Goal: Task Accomplishment & Management: Manage account settings

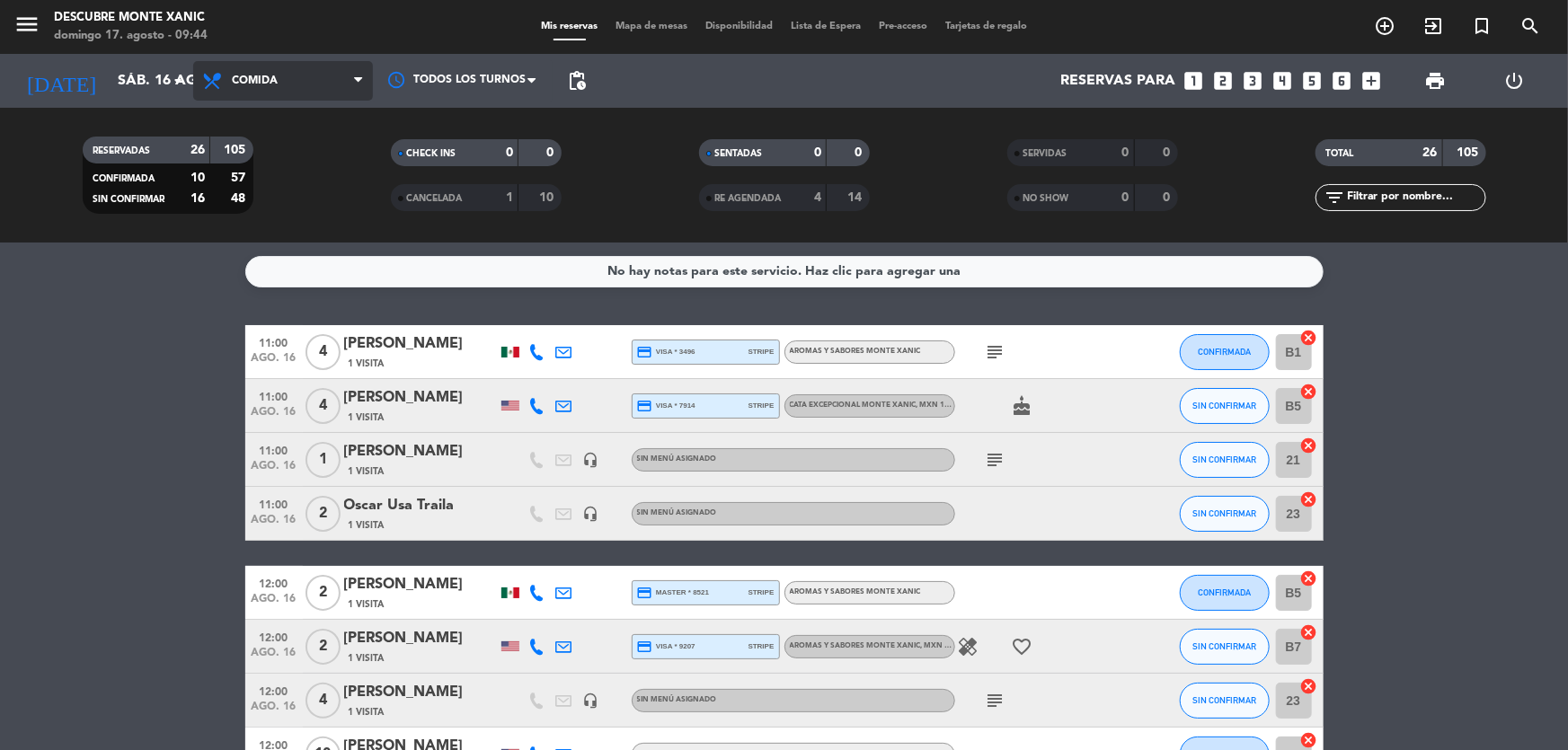
click at [196, 81] on span "Comida" at bounding box center [282, 81] width 179 height 40
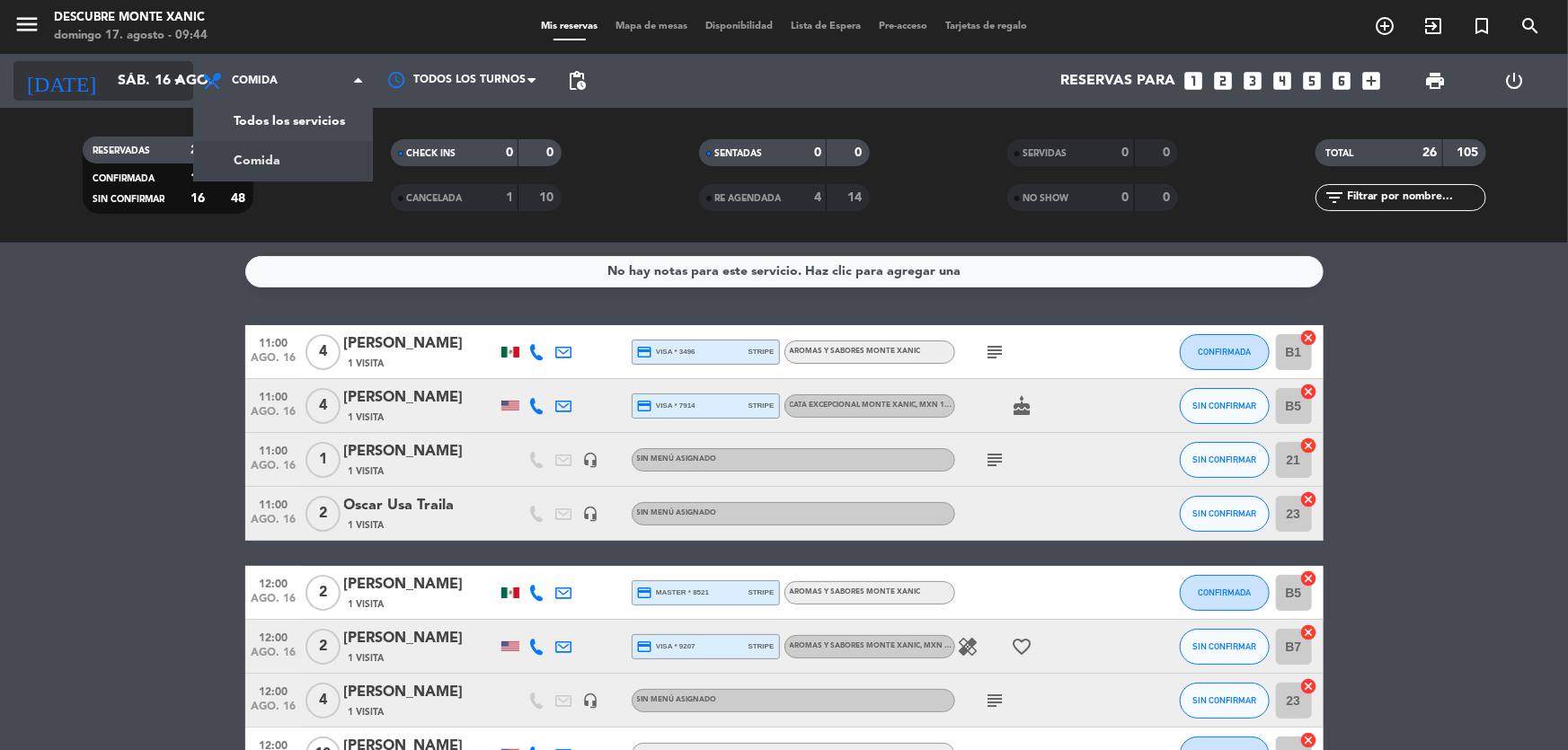
click at [185, 83] on icon "arrow_drop_down" at bounding box center [178, 81] width 22 height 22
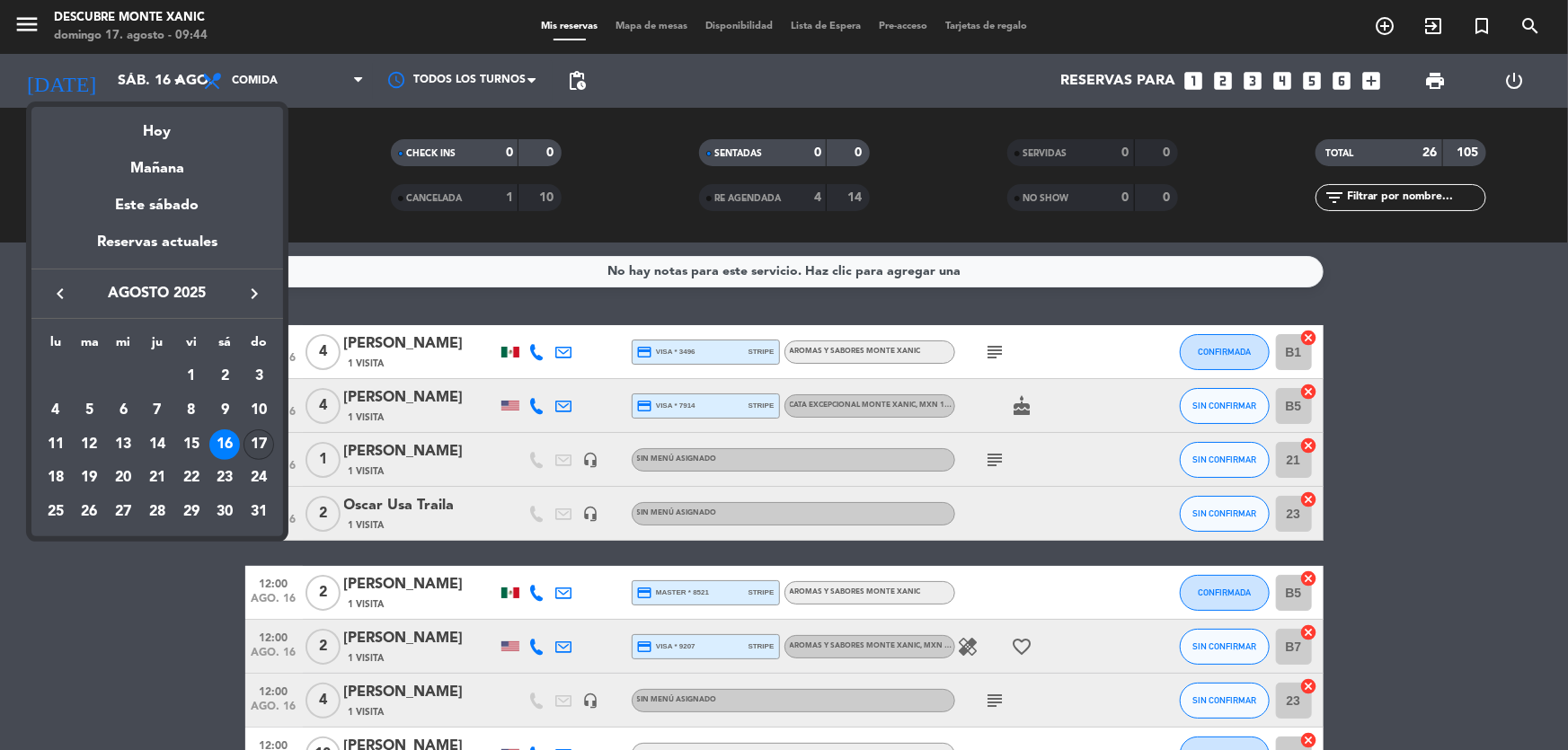
click at [252, 452] on div "17" at bounding box center [259, 444] width 31 height 31
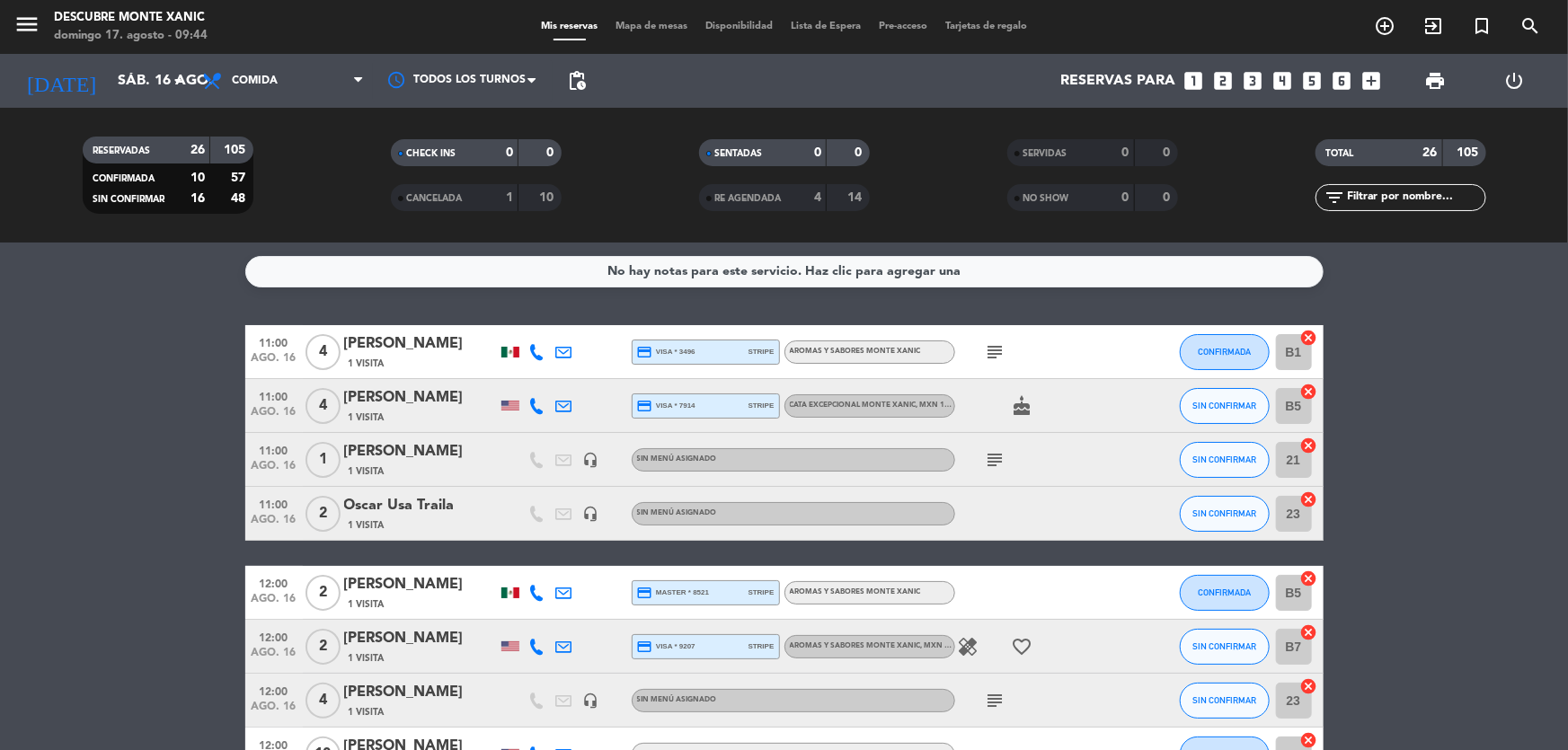
type input "dom. 17 ago."
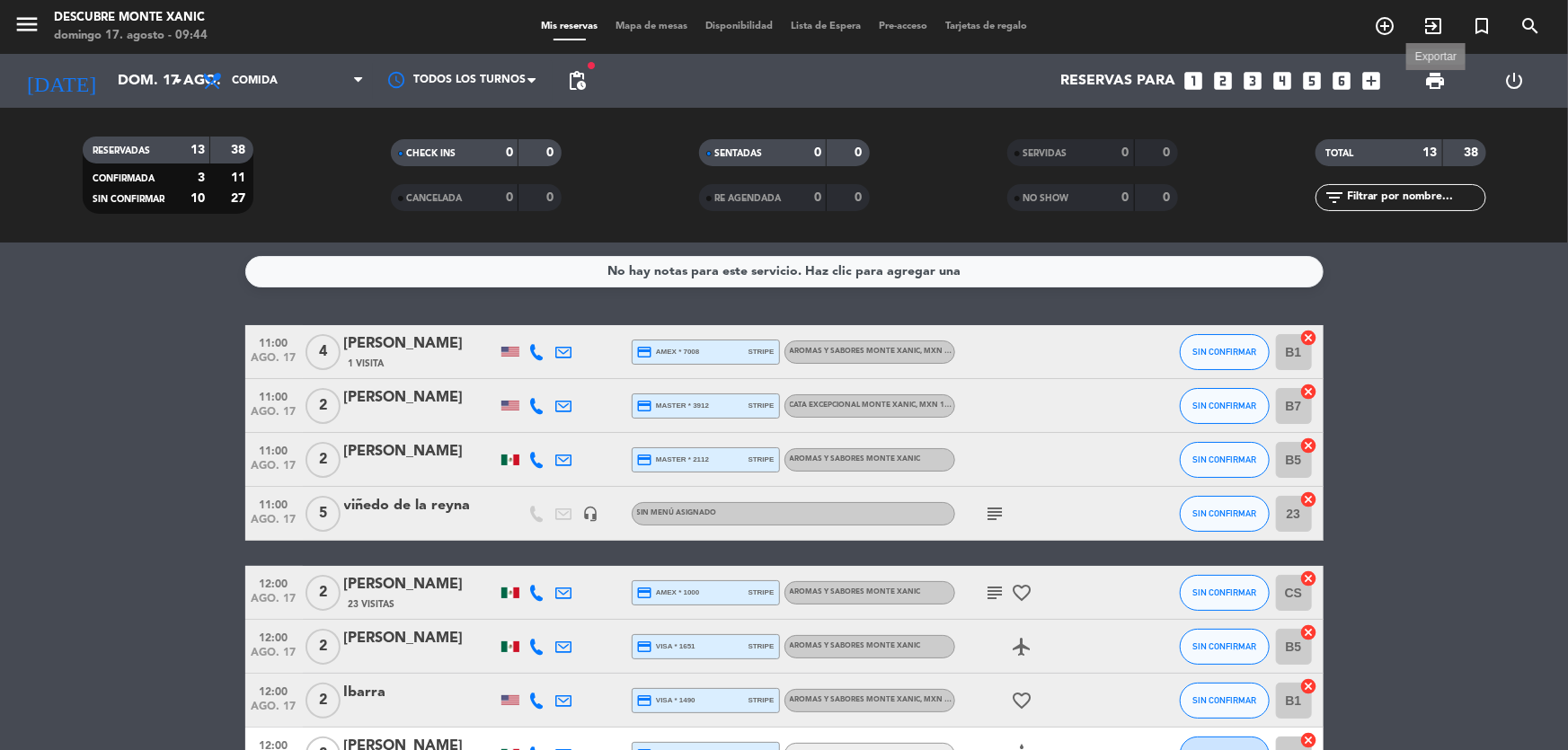
click at [1429, 83] on span "print" at bounding box center [1435, 81] width 22 height 22
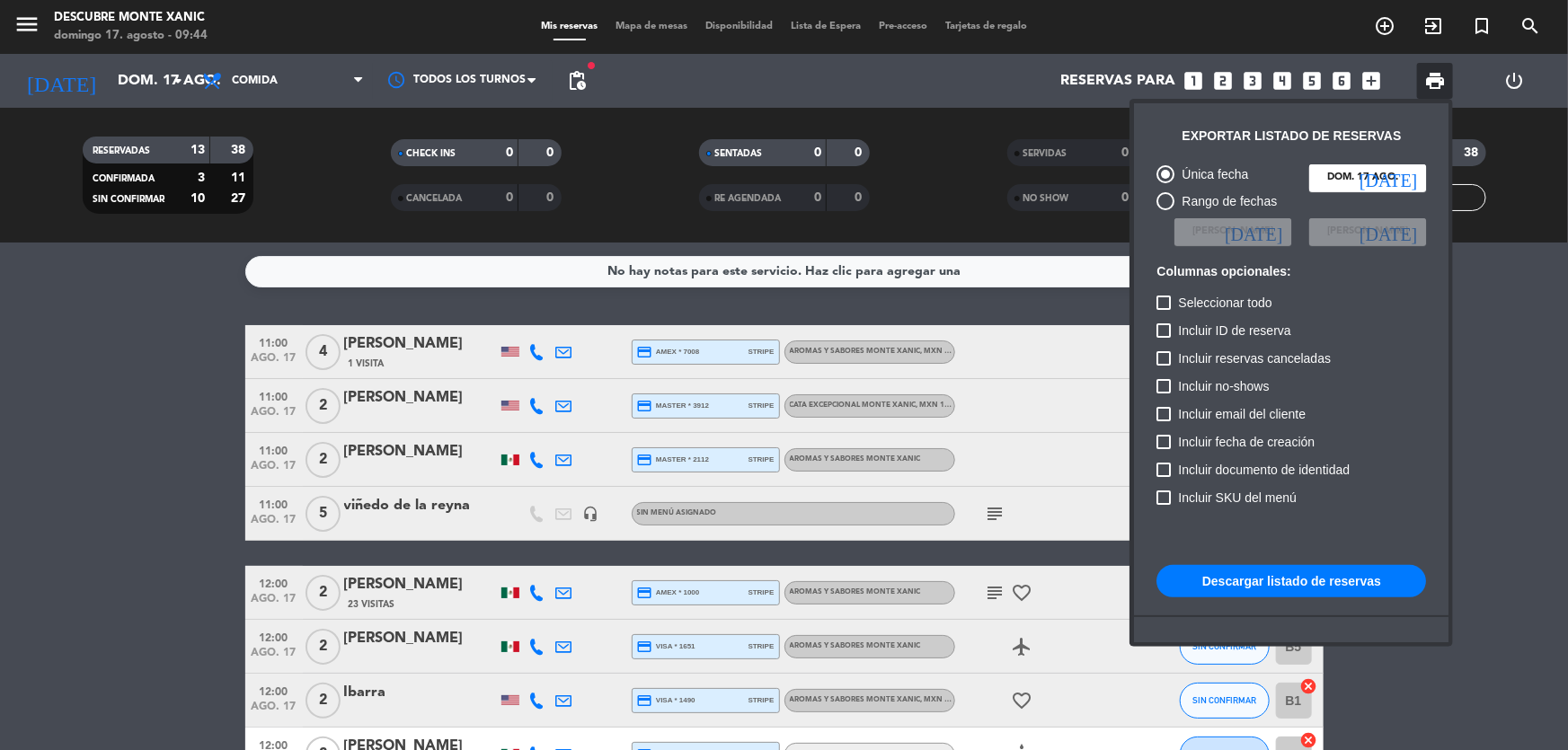
click at [1251, 589] on button "Descargar listado de reservas" at bounding box center [1290, 581] width 270 height 32
click at [28, 21] on div at bounding box center [784, 375] width 1568 height 750
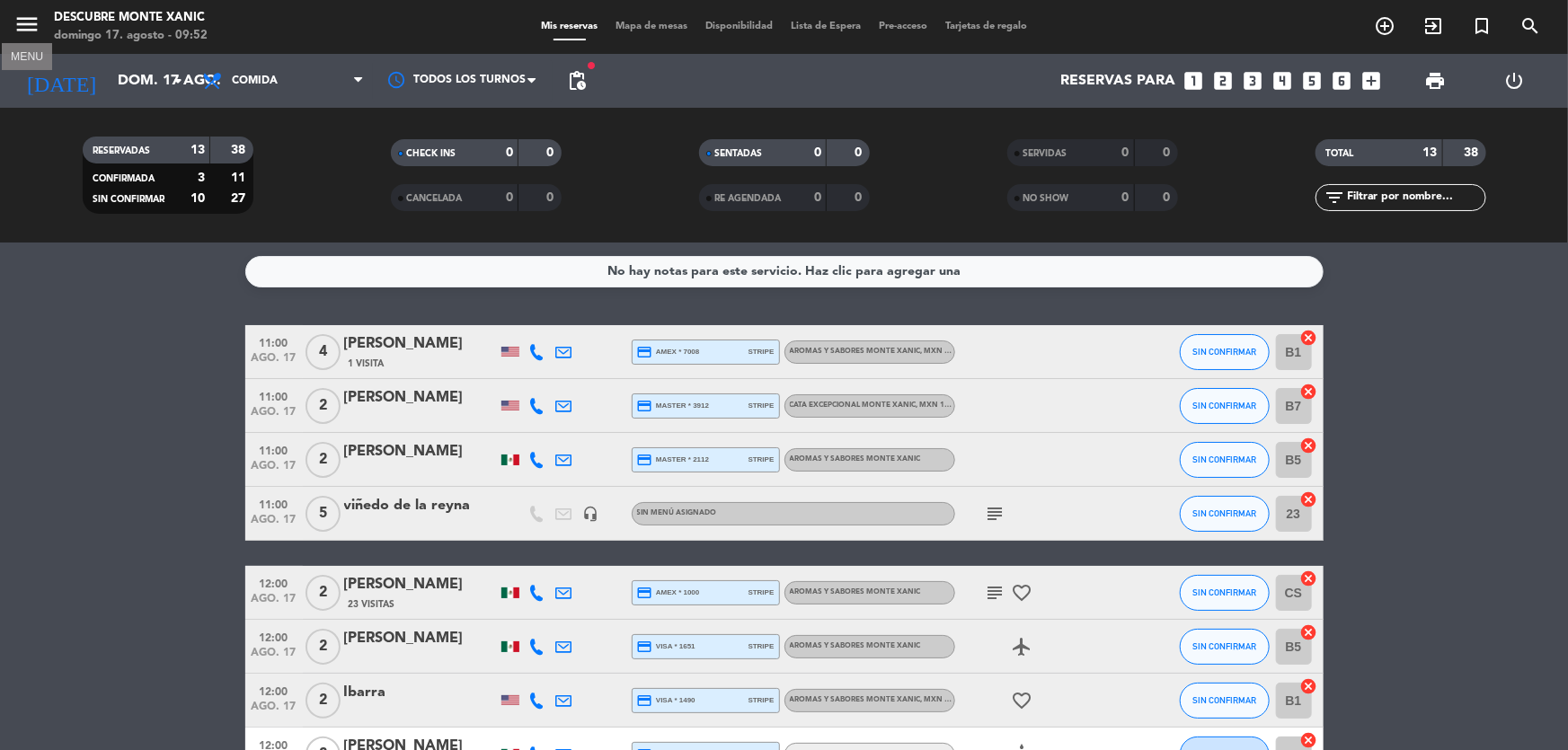
click at [25, 22] on icon "menu" at bounding box center [27, 24] width 27 height 27
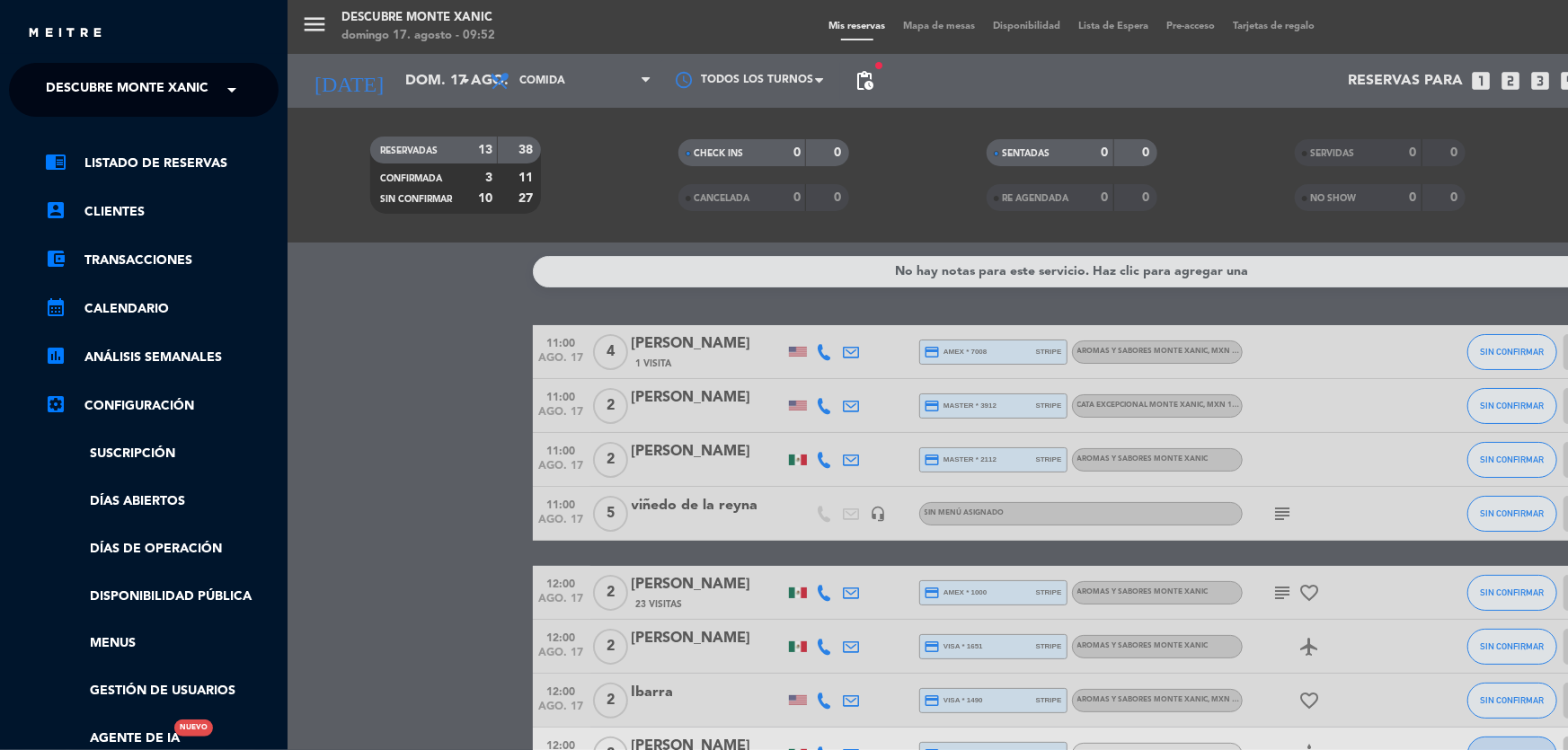
click at [188, 103] on span "Descubre Monte Xanic" at bounding box center [127, 90] width 162 height 38
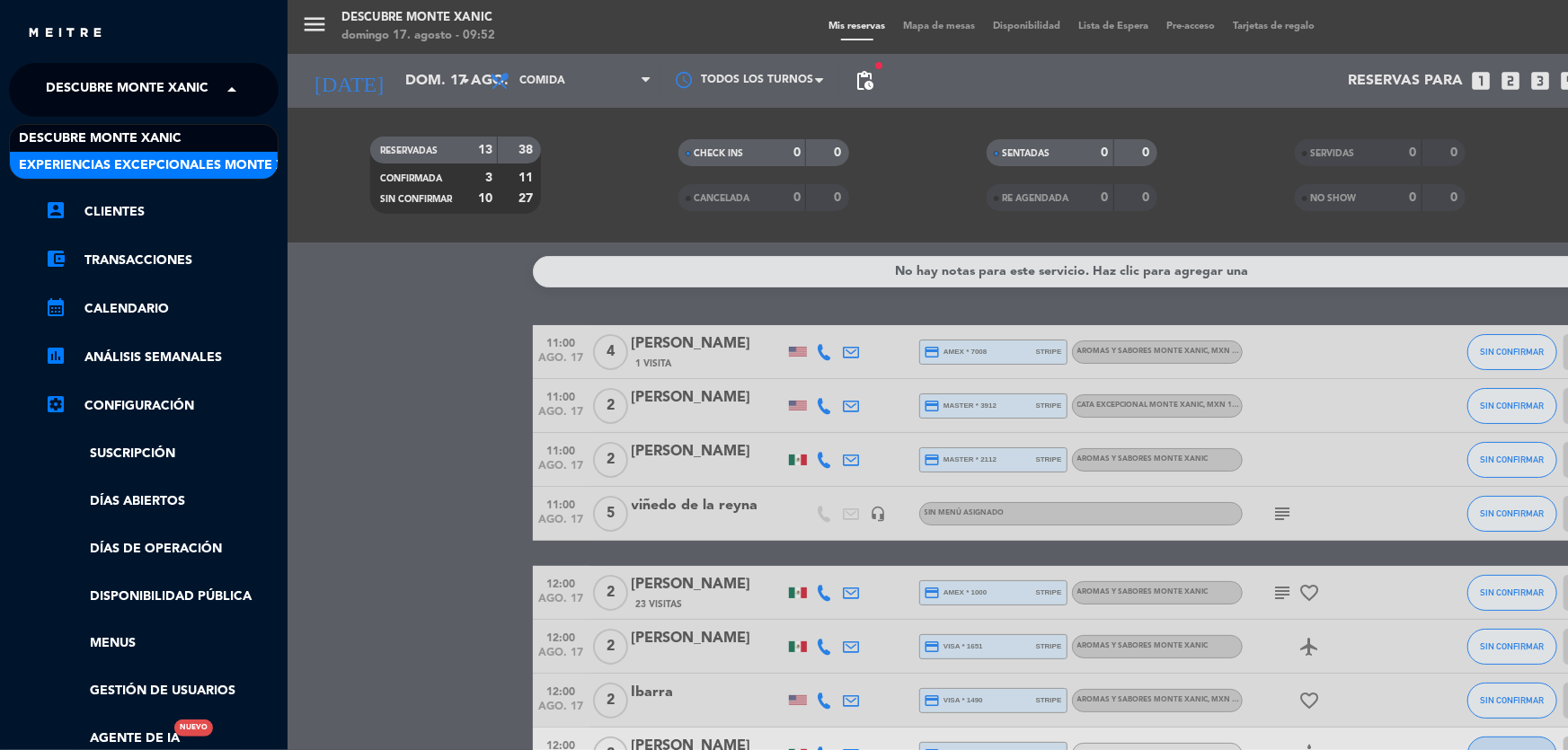
click at [189, 155] on span "Experiencias Excepcionales Monte Xanic" at bounding box center [168, 165] width 298 height 21
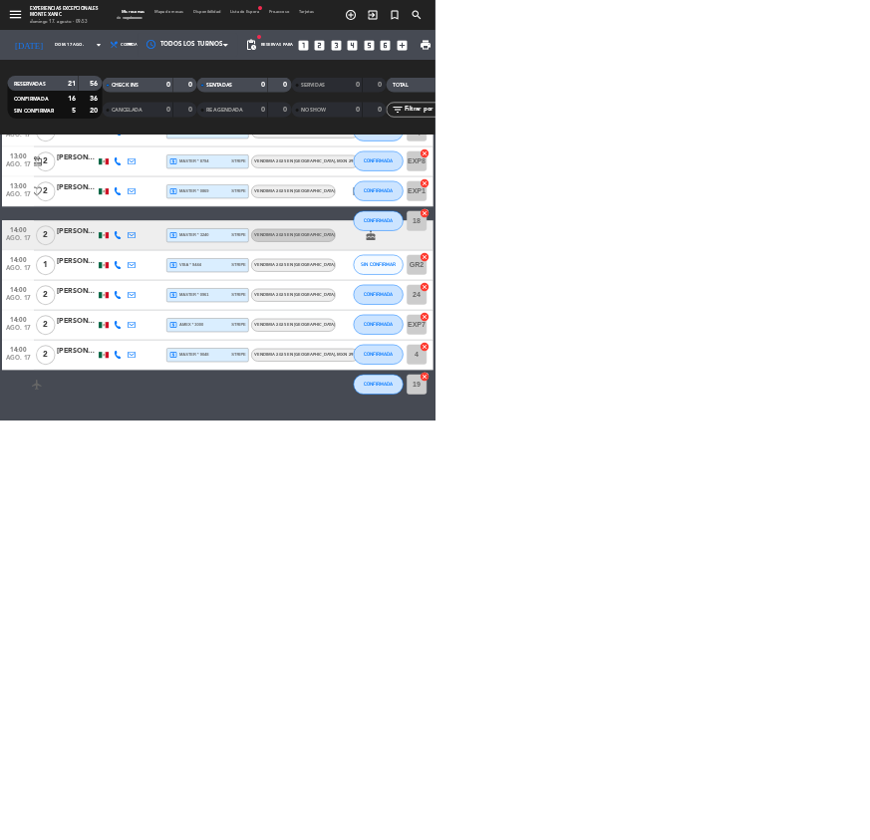
scroll to position [959, 0]
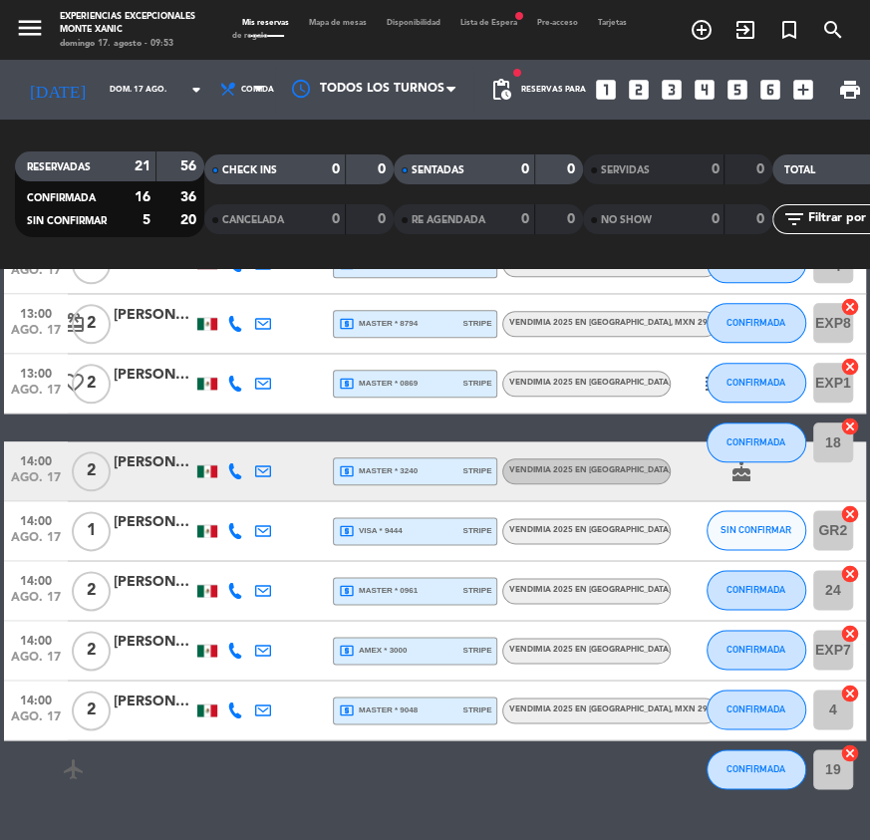
drag, startPoint x: 175, startPoint y: 282, endPoint x: 190, endPoint y: 303, distance: 25.7
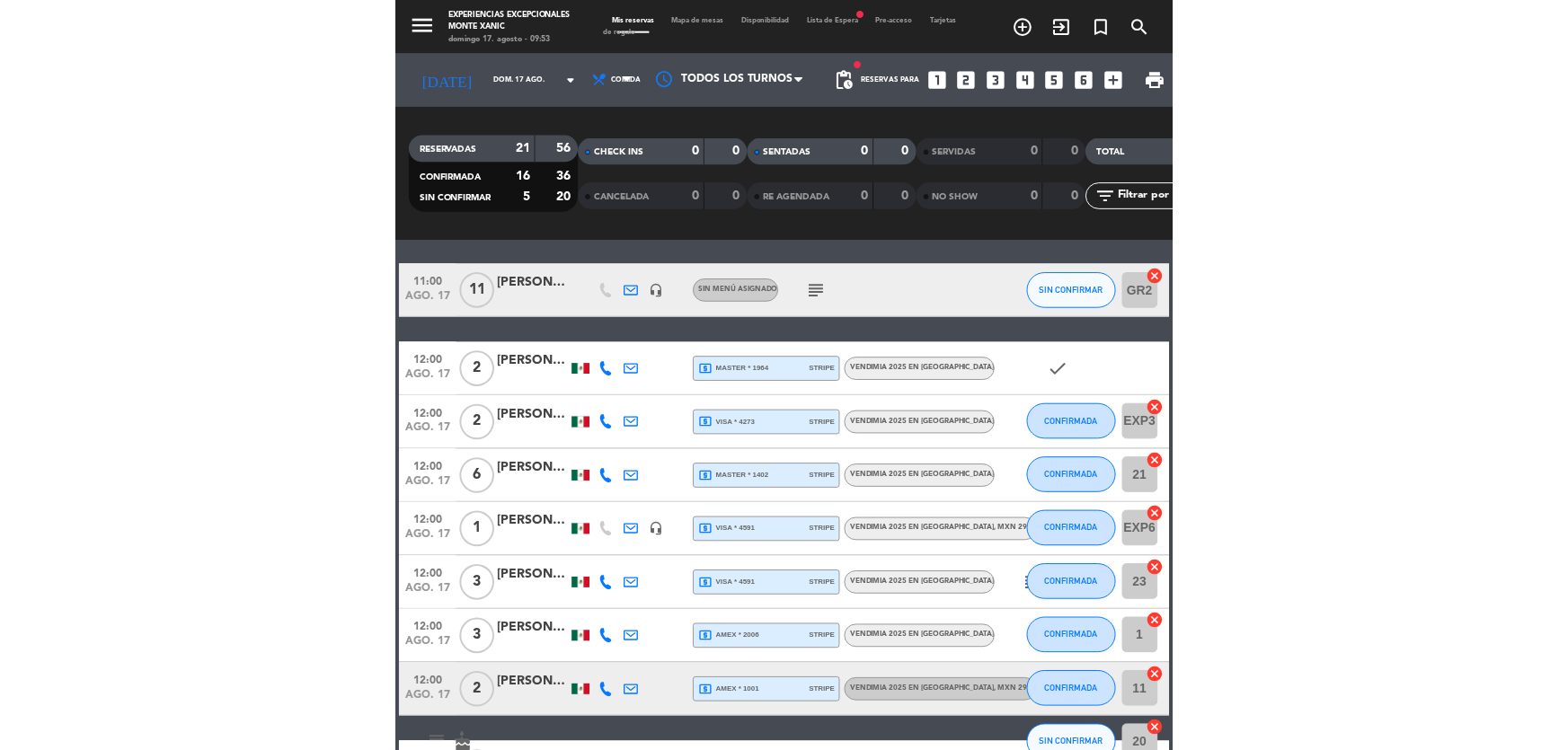
scroll to position [0, 0]
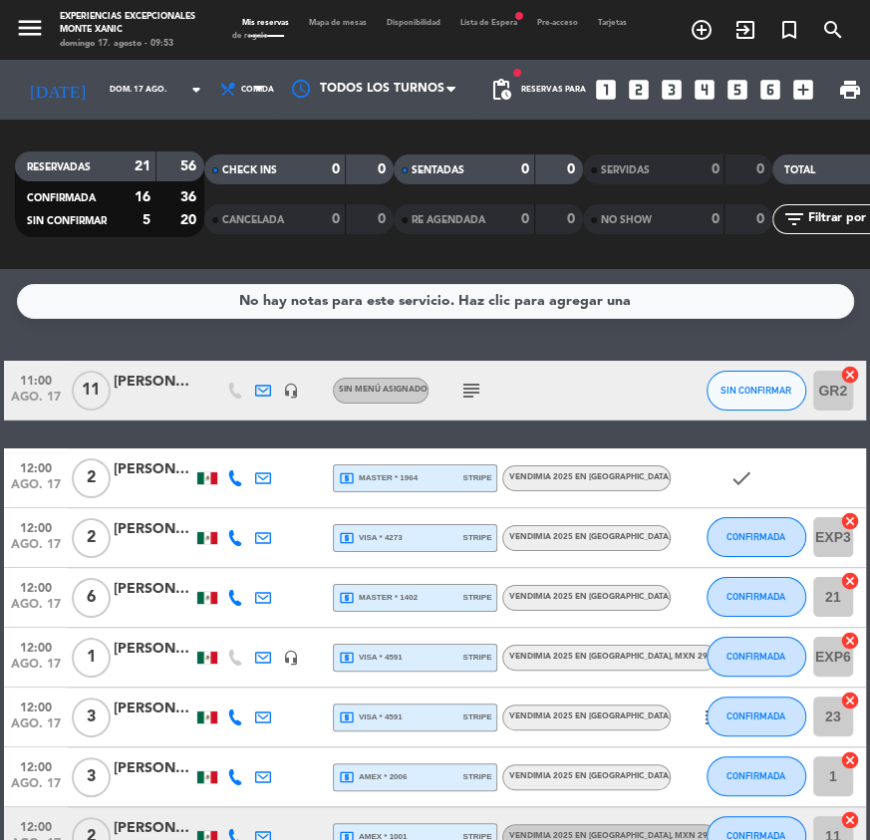
click at [154, 377] on div "[PERSON_NAME]" at bounding box center [154, 382] width 80 height 23
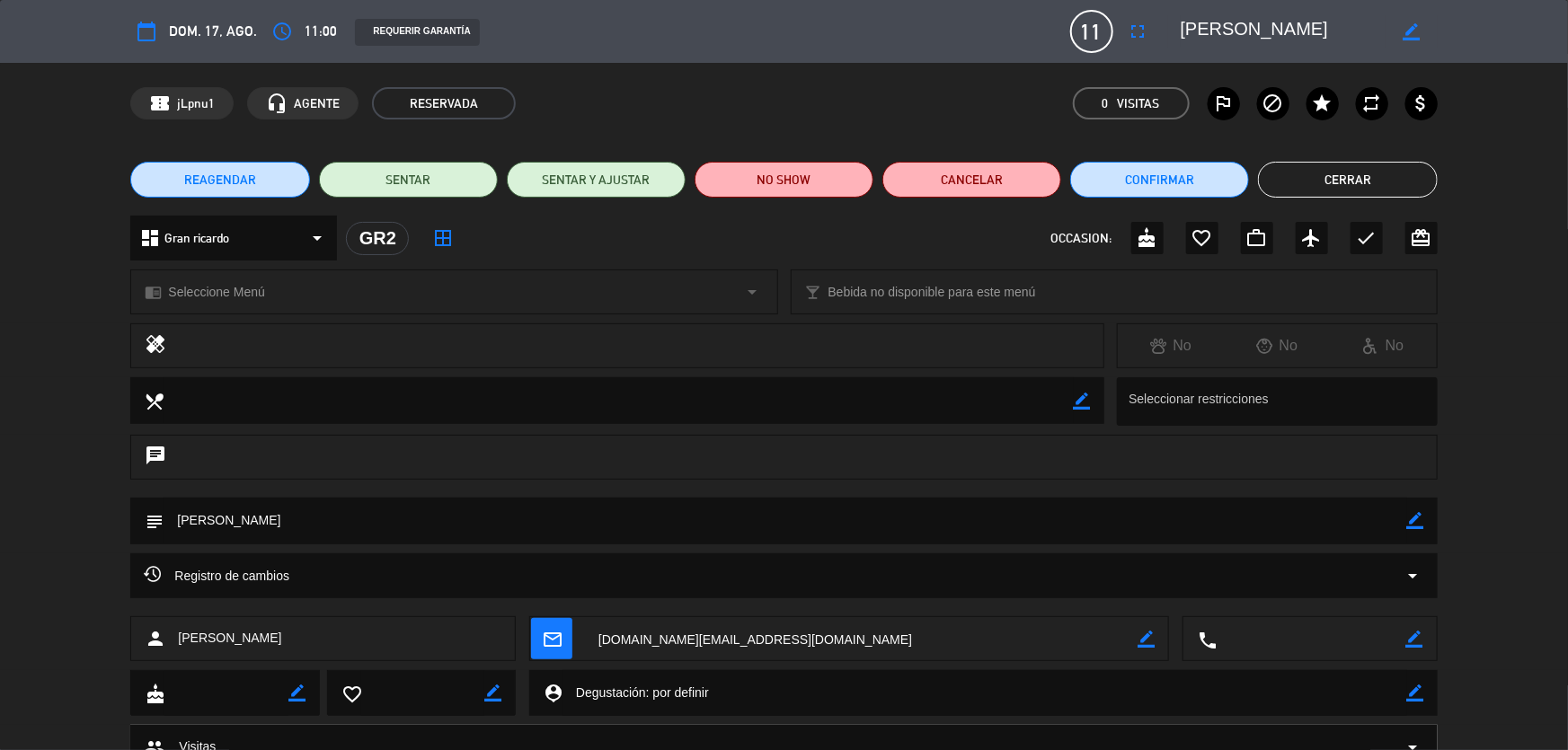
click at [1307, 198] on div "REAGENDAR SENTAR SENTAR Y AJUSTAR NO SHOW Cancelar Confirmar Cerrar" at bounding box center [784, 179] width 1568 height 72
click at [1303, 185] on button "Cerrar" at bounding box center [1347, 179] width 179 height 36
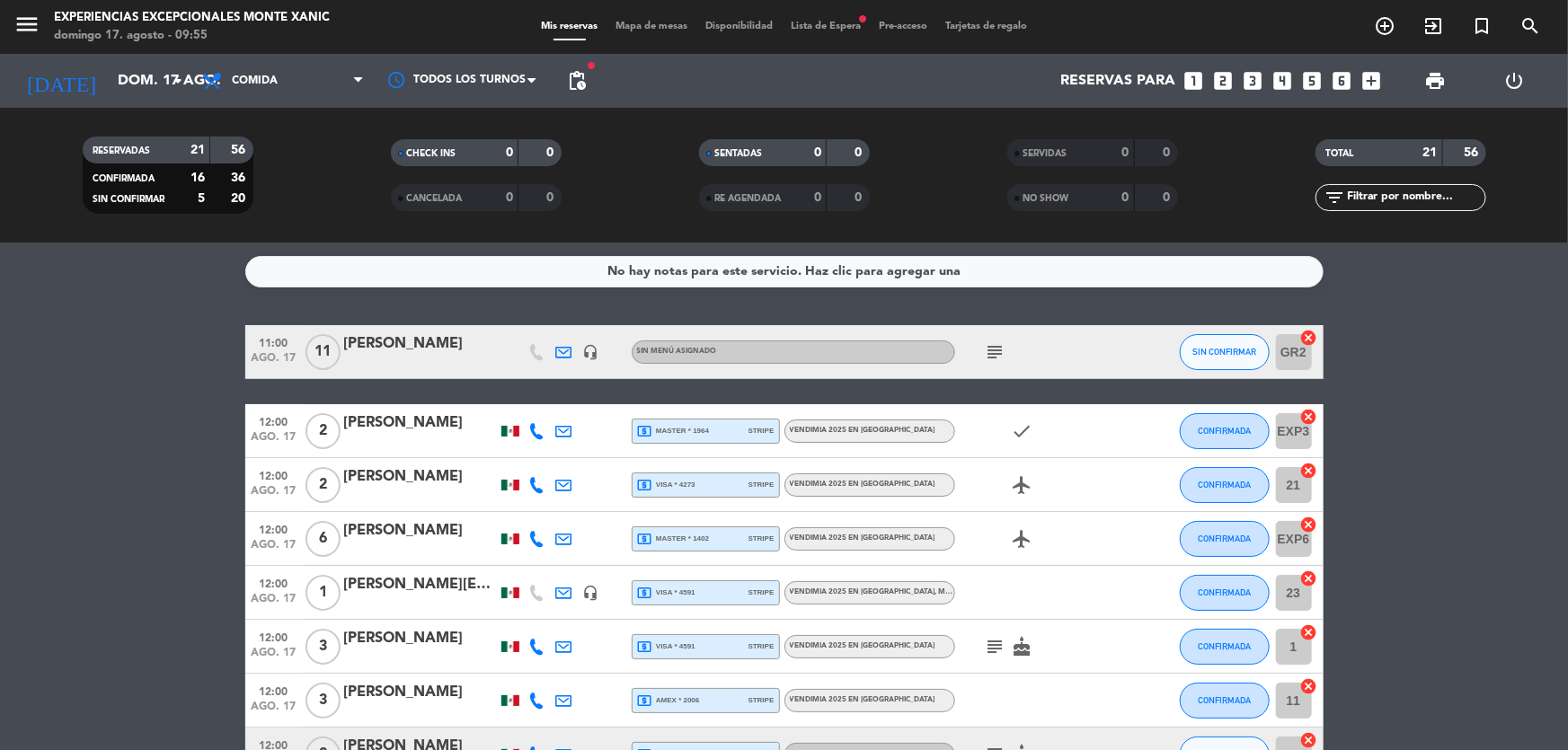
click at [597, 350] on icon "headset_mic" at bounding box center [591, 352] width 16 height 16
click at [996, 348] on icon "subject" at bounding box center [995, 352] width 22 height 22
click at [1436, 78] on span "print" at bounding box center [1435, 81] width 22 height 22
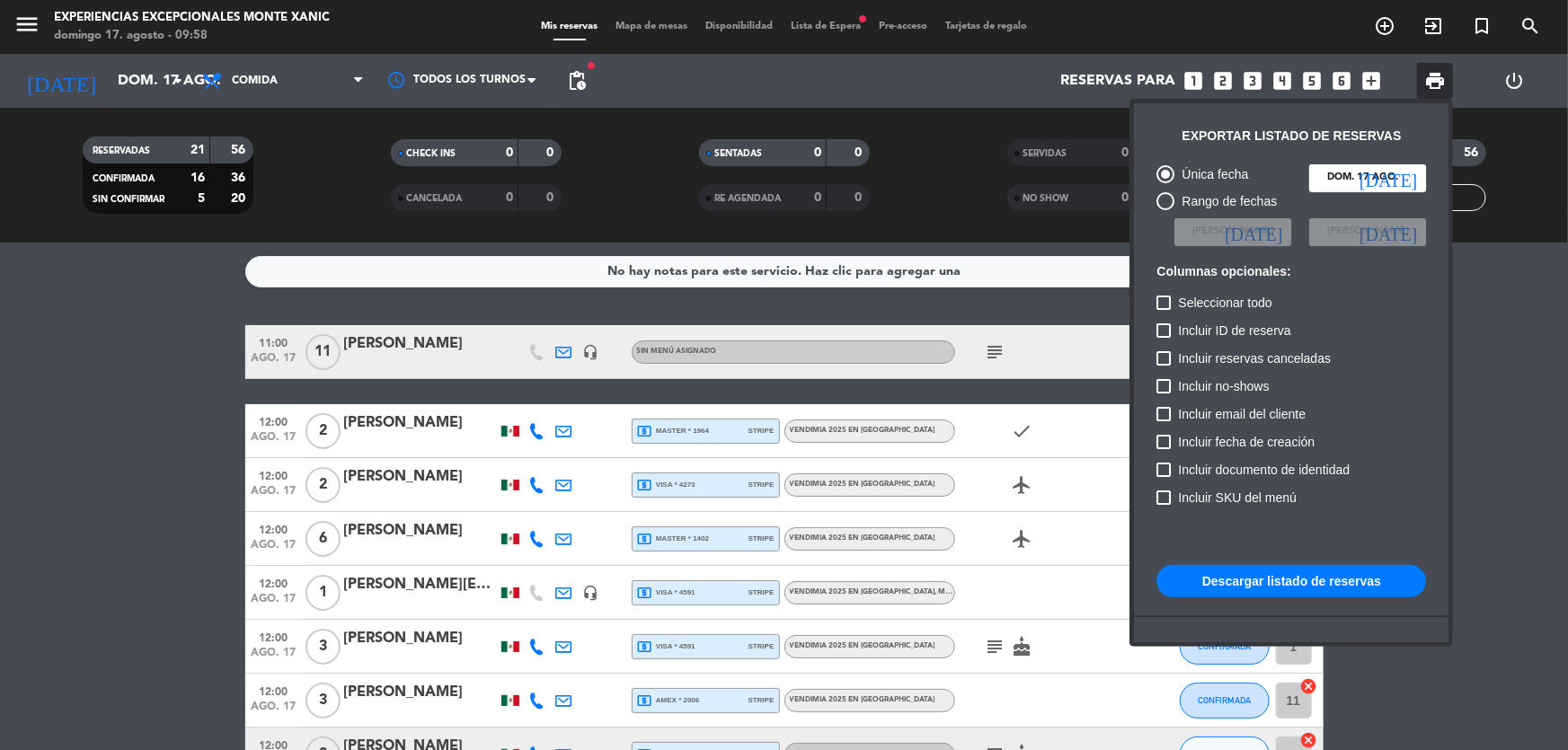
click at [1246, 579] on button "Descargar listado de reservas" at bounding box center [1290, 581] width 270 height 32
